Goal: Task Accomplishment & Management: Complete application form

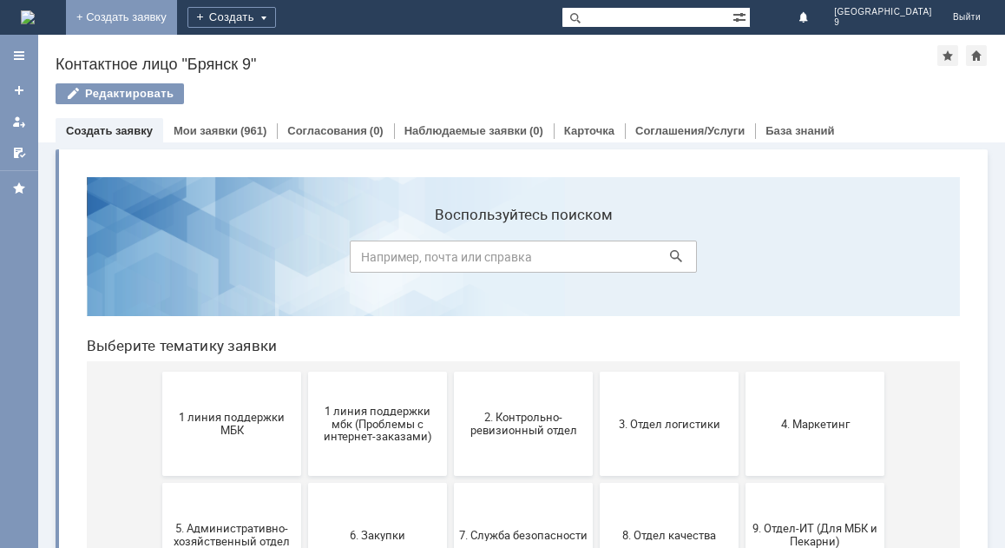
click at [177, 16] on link "+ Создать заявку" at bounding box center [121, 17] width 111 height 35
click at [255, 446] on button "1 линия поддержки МБК" at bounding box center [231, 424] width 139 height 104
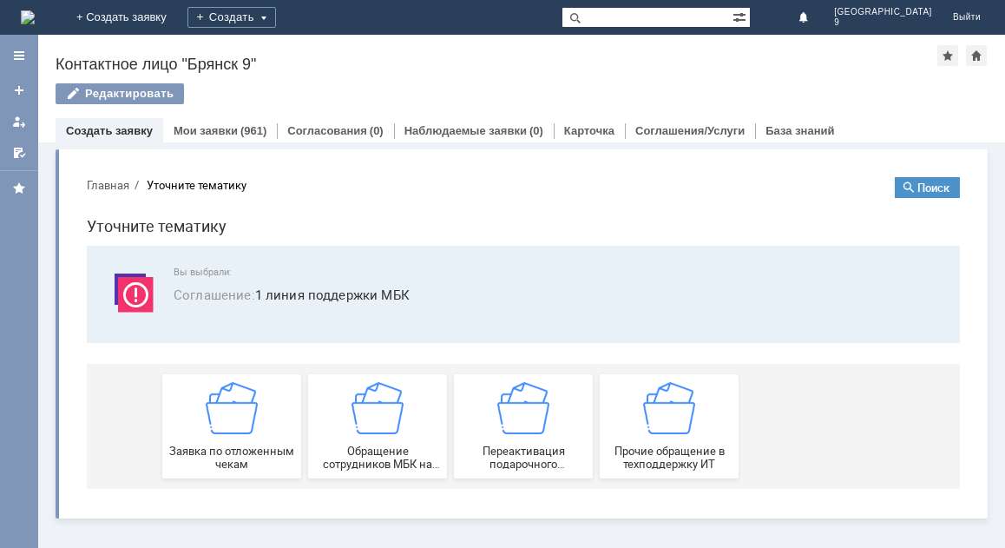
click at [255, 446] on span "Заявка по отложенным чекам" at bounding box center [232, 457] width 128 height 26
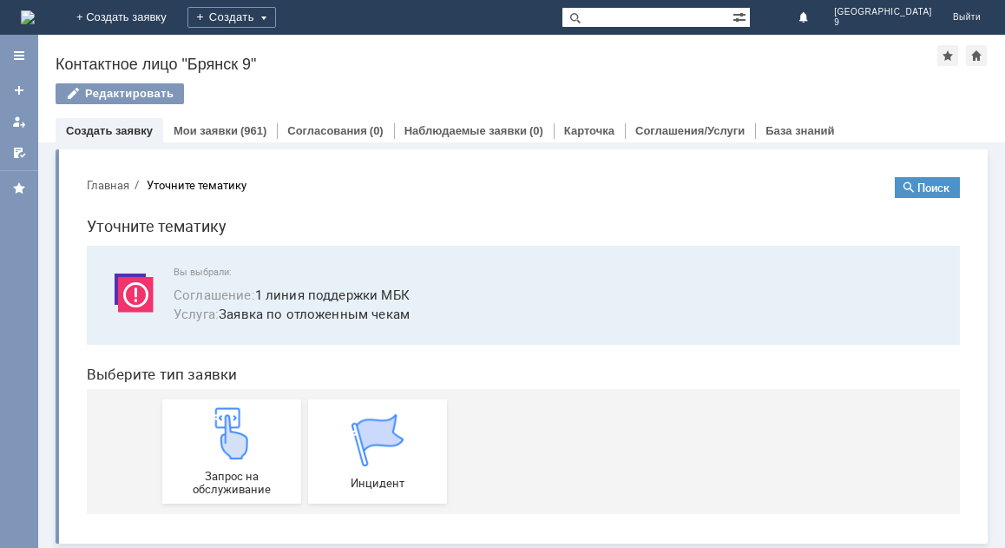
click at [255, 446] on div "Запрос на обслуживание" at bounding box center [232, 451] width 128 height 89
click at [215, 132] on link "Мои заявки" at bounding box center [206, 130] width 64 height 13
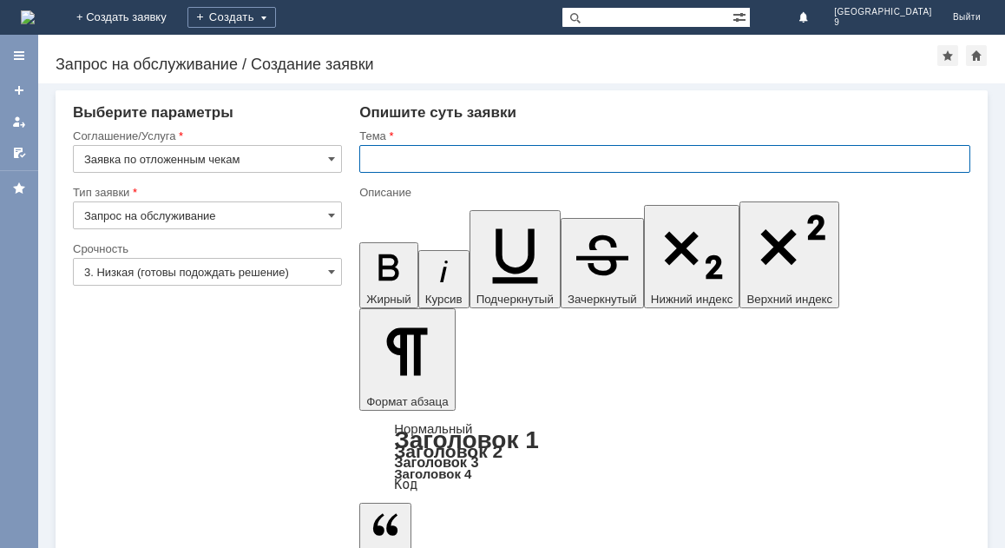
click at [379, 159] on input "text" at bounding box center [664, 159] width 611 height 28
type input "Отложенный чек."
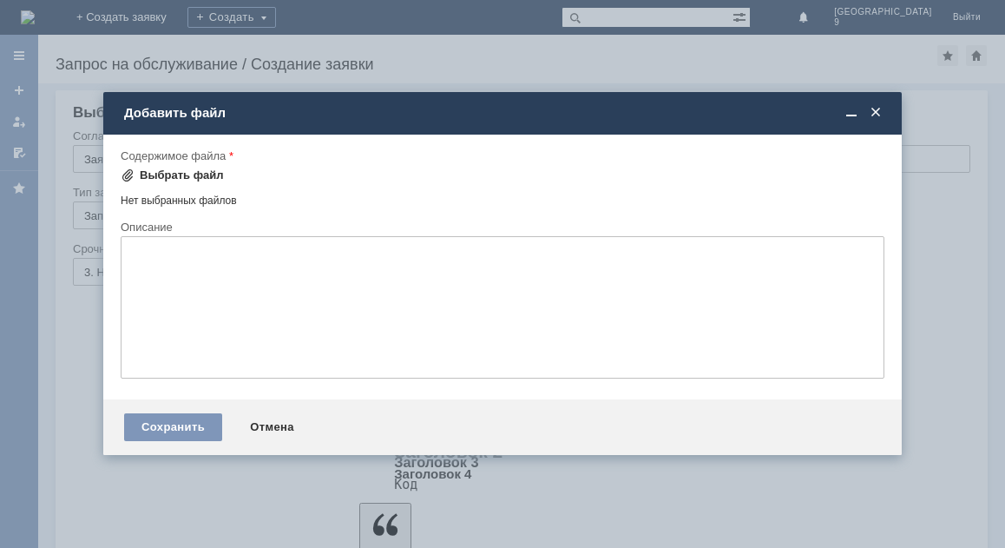
click at [206, 174] on div "Выбрать файл" at bounding box center [182, 175] width 84 height 14
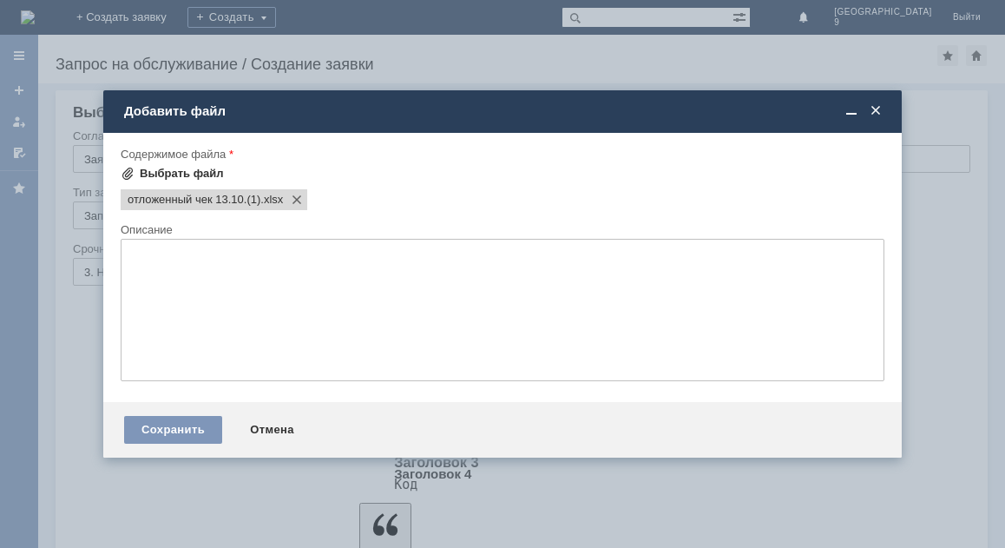
click at [172, 170] on div "Выбрать файл" at bounding box center [182, 174] width 84 height 14
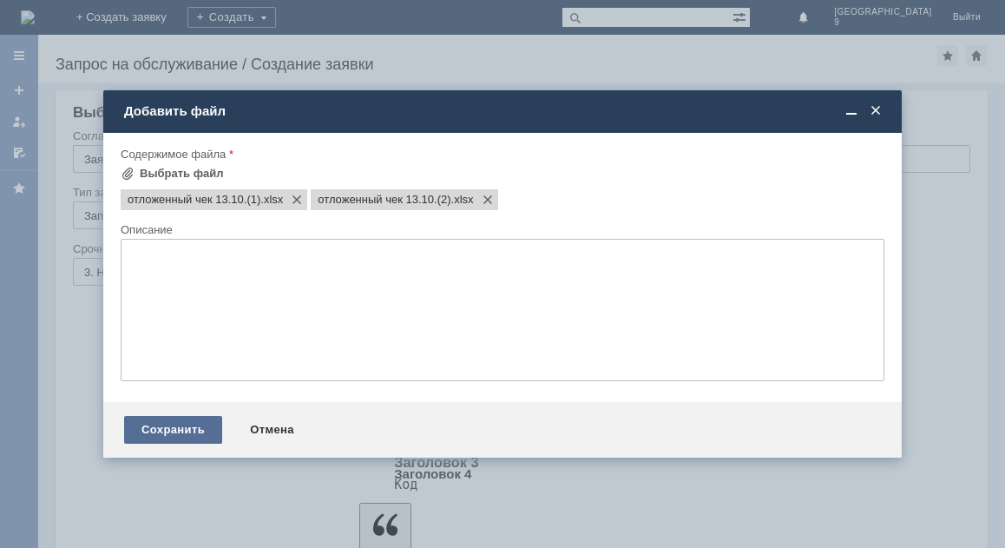
click at [195, 435] on div "Сохранить" at bounding box center [173, 430] width 98 height 28
